Goal: Subscribe to service/newsletter

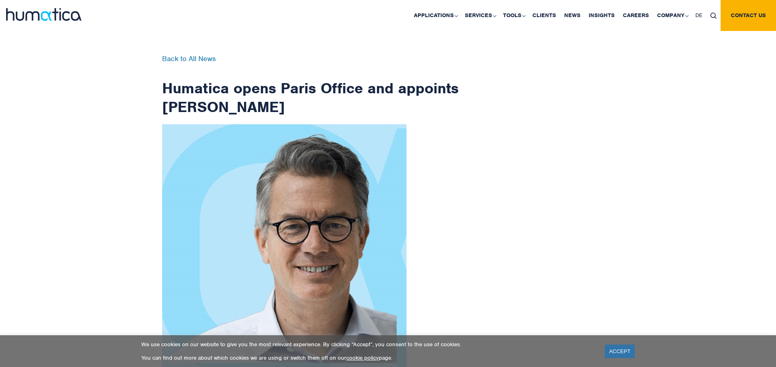
scroll to position [1300, 0]
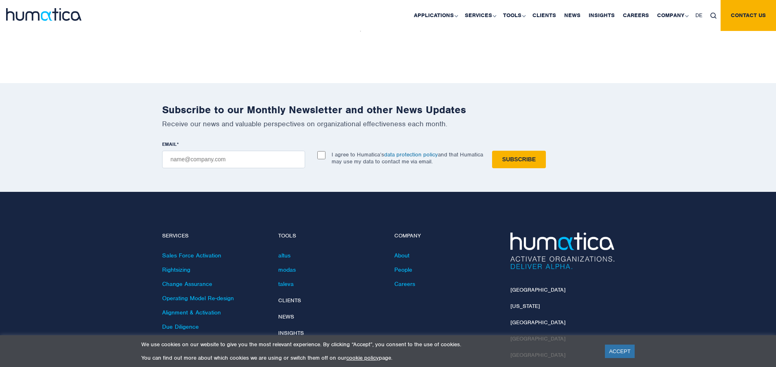
checkbox input "true"
type input "[EMAIL_ADDRESS][DOMAIN_NAME]"
click at [492, 151] on input "Subscribe" at bounding box center [519, 160] width 54 height 18
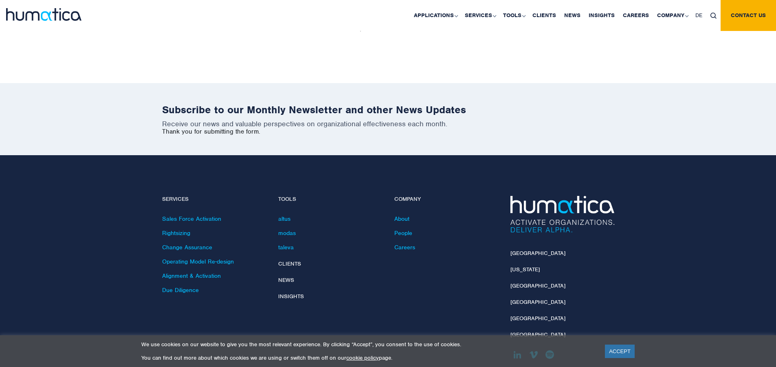
scroll to position [1263, 0]
